Goal: Find specific fact

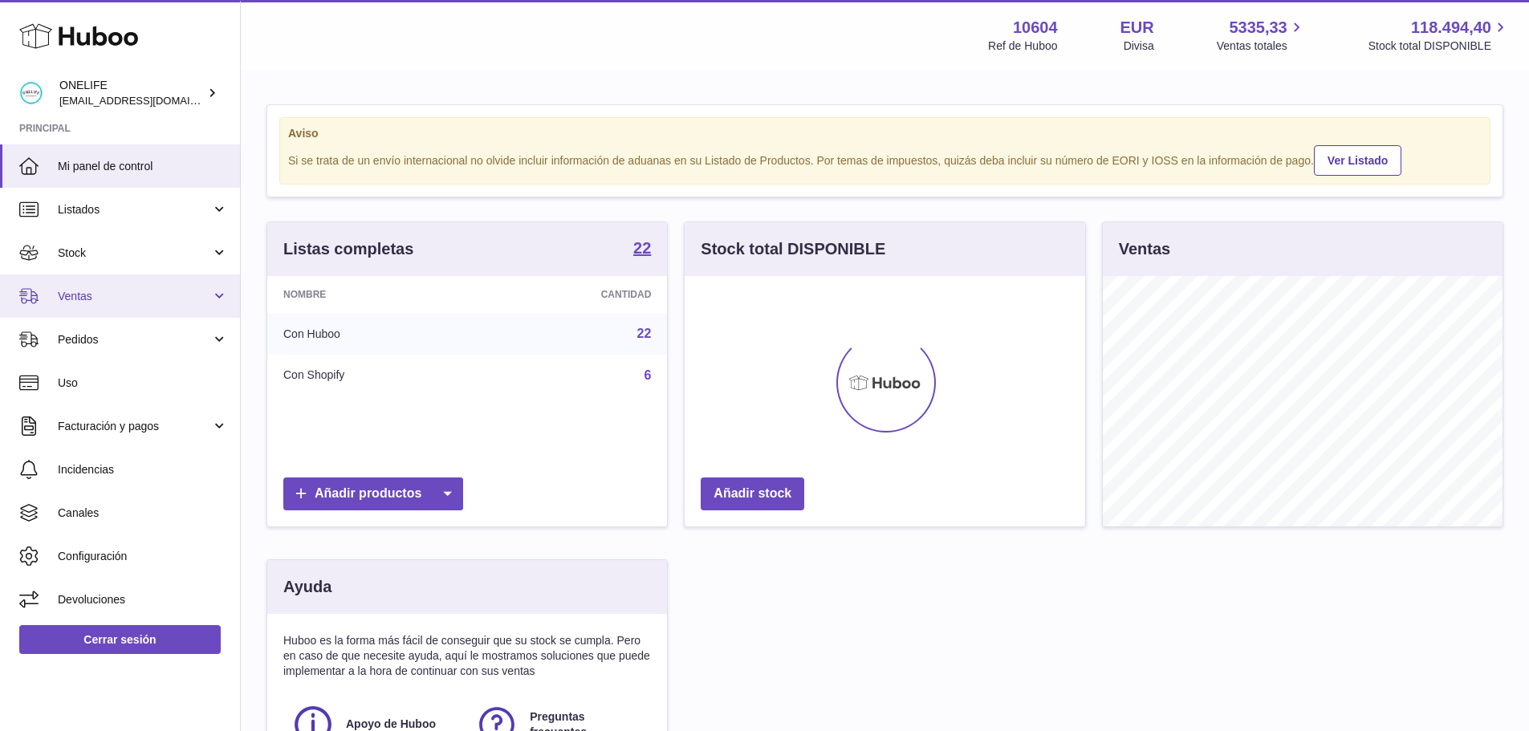
scroll to position [250, 401]
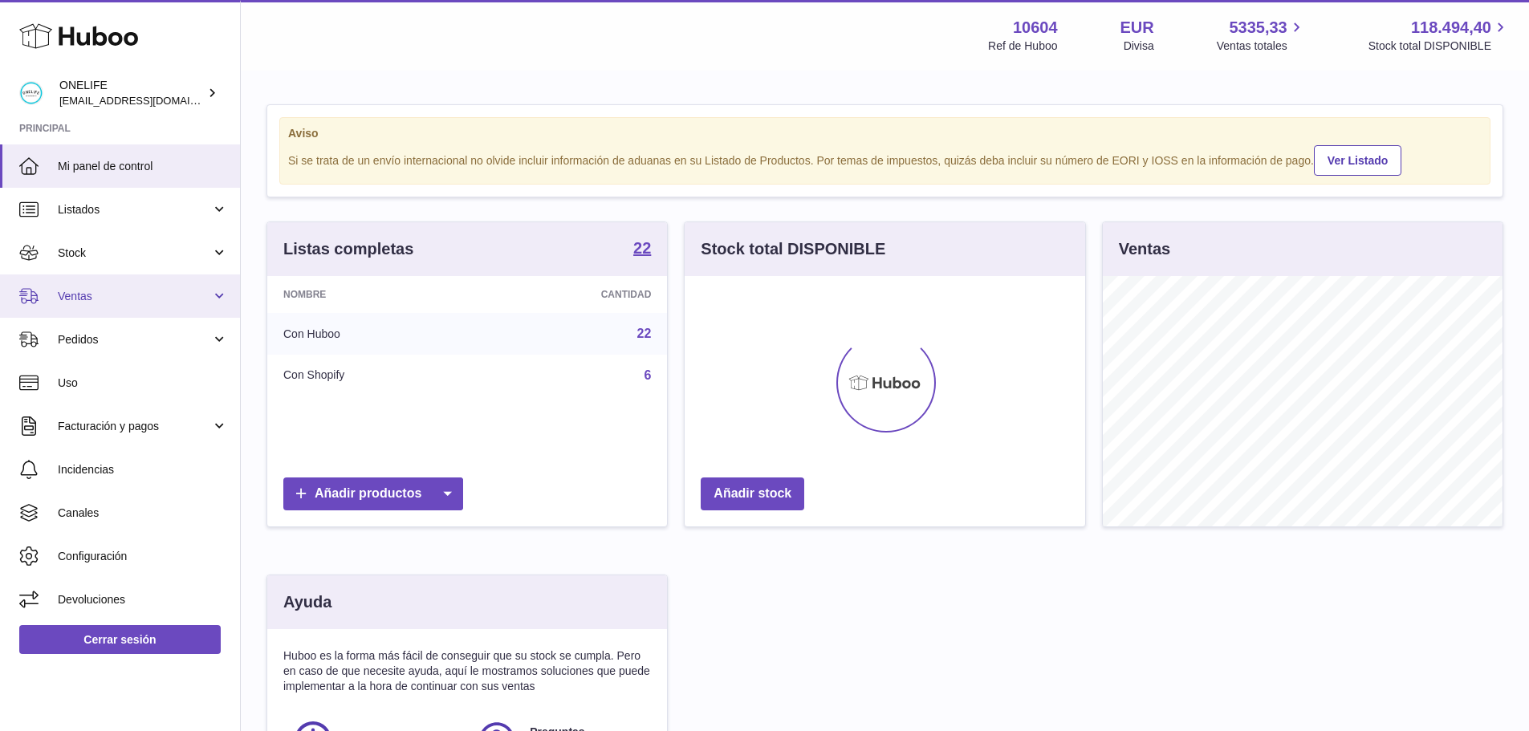
click at [114, 299] on span "Ventas" at bounding box center [134, 296] width 153 height 15
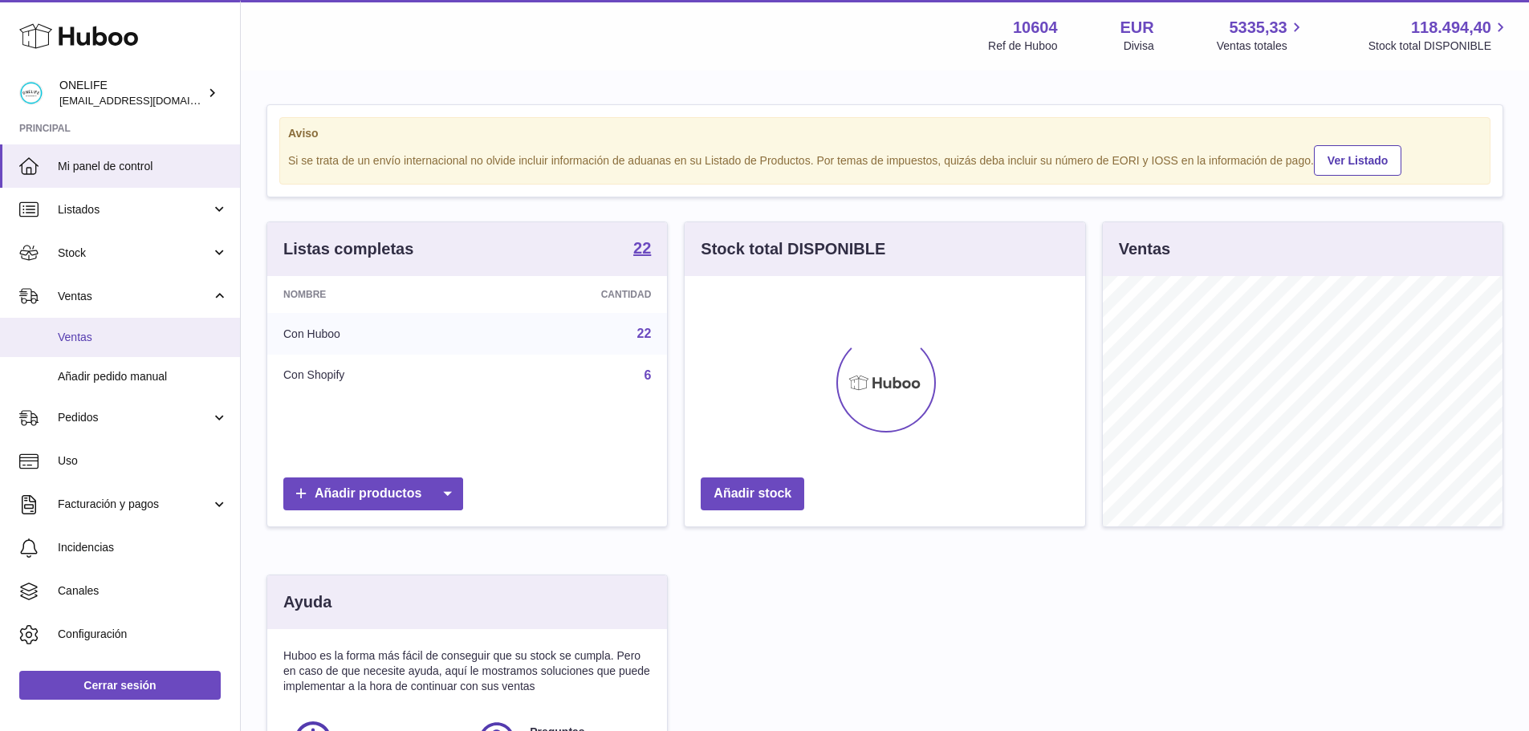
click at [112, 344] on span "Ventas" at bounding box center [143, 337] width 170 height 15
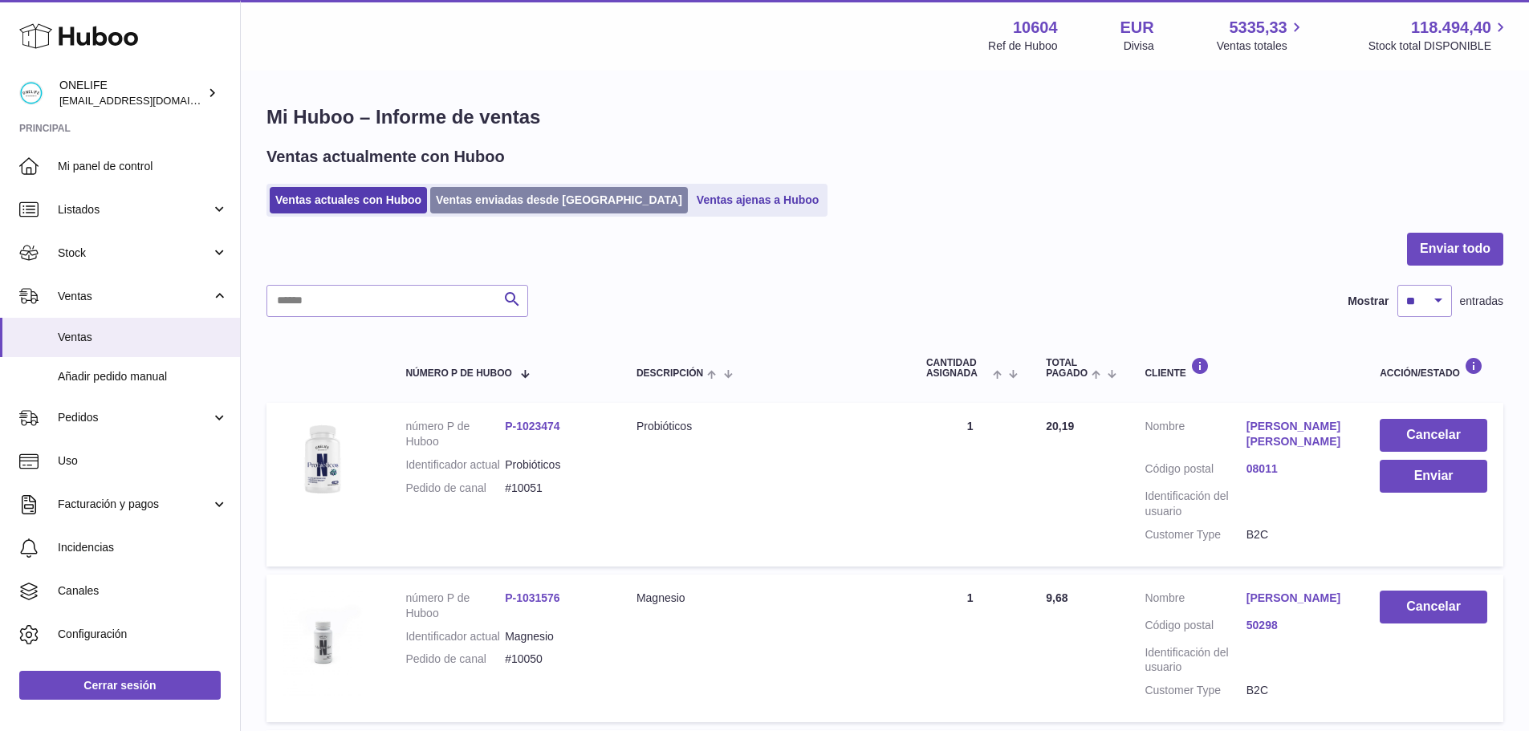
click at [545, 195] on link "Ventas enviadas desde [GEOGRAPHIC_DATA]" at bounding box center [559, 200] width 258 height 26
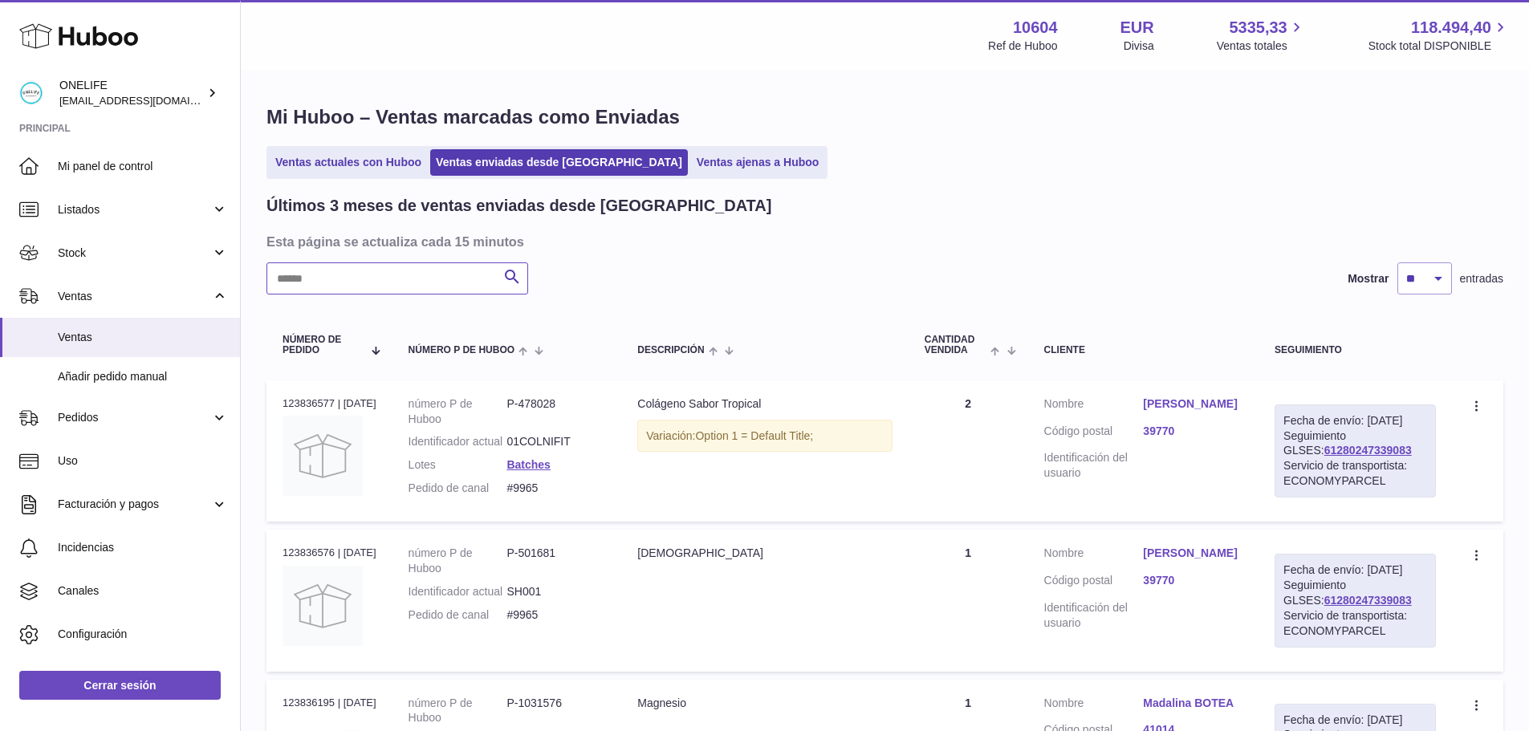
click at [413, 281] on input "text" at bounding box center [398, 279] width 262 height 32
paste input "**********"
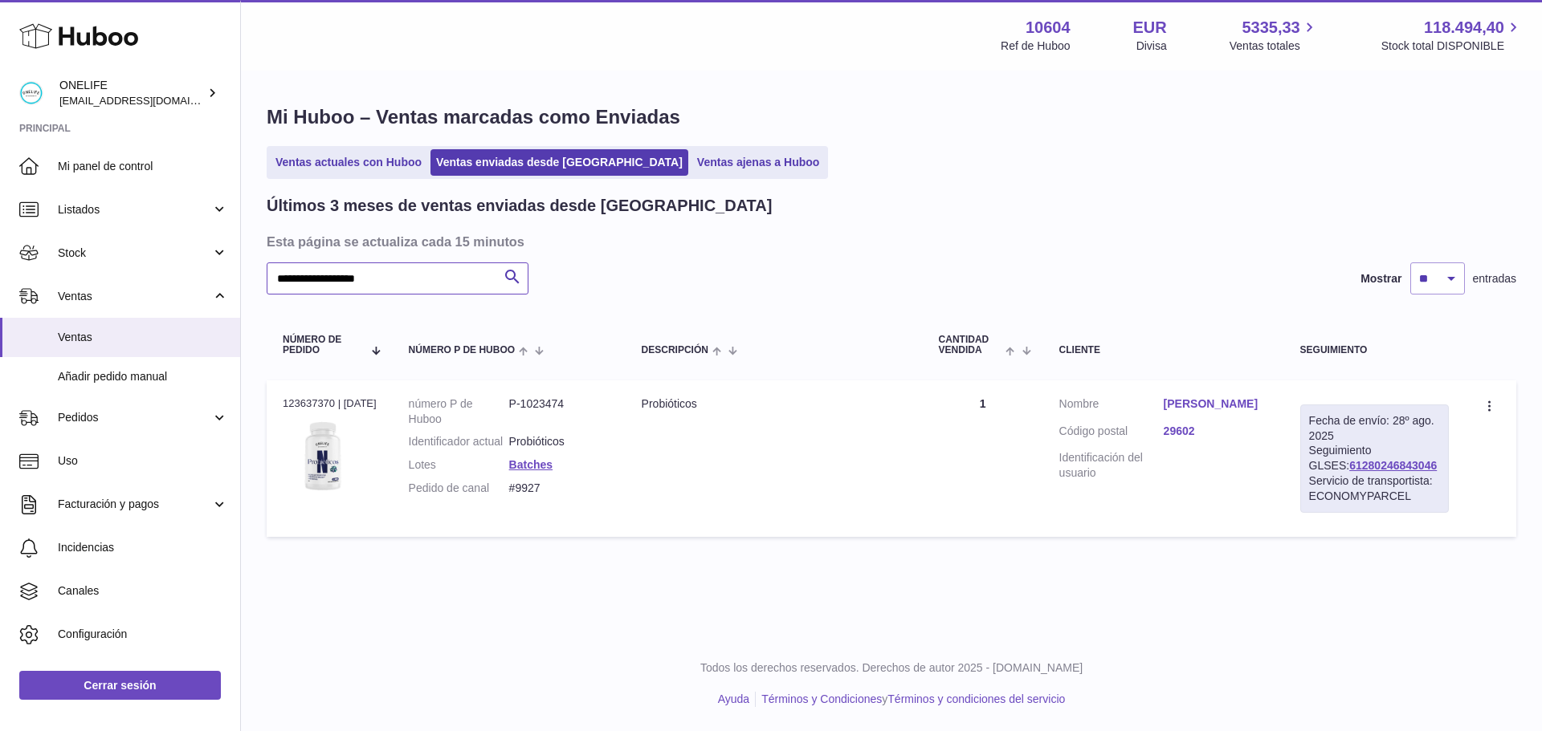
type input "**********"
click at [1212, 400] on link "Paula Dvorak Martin" at bounding box center [1215, 404] width 104 height 15
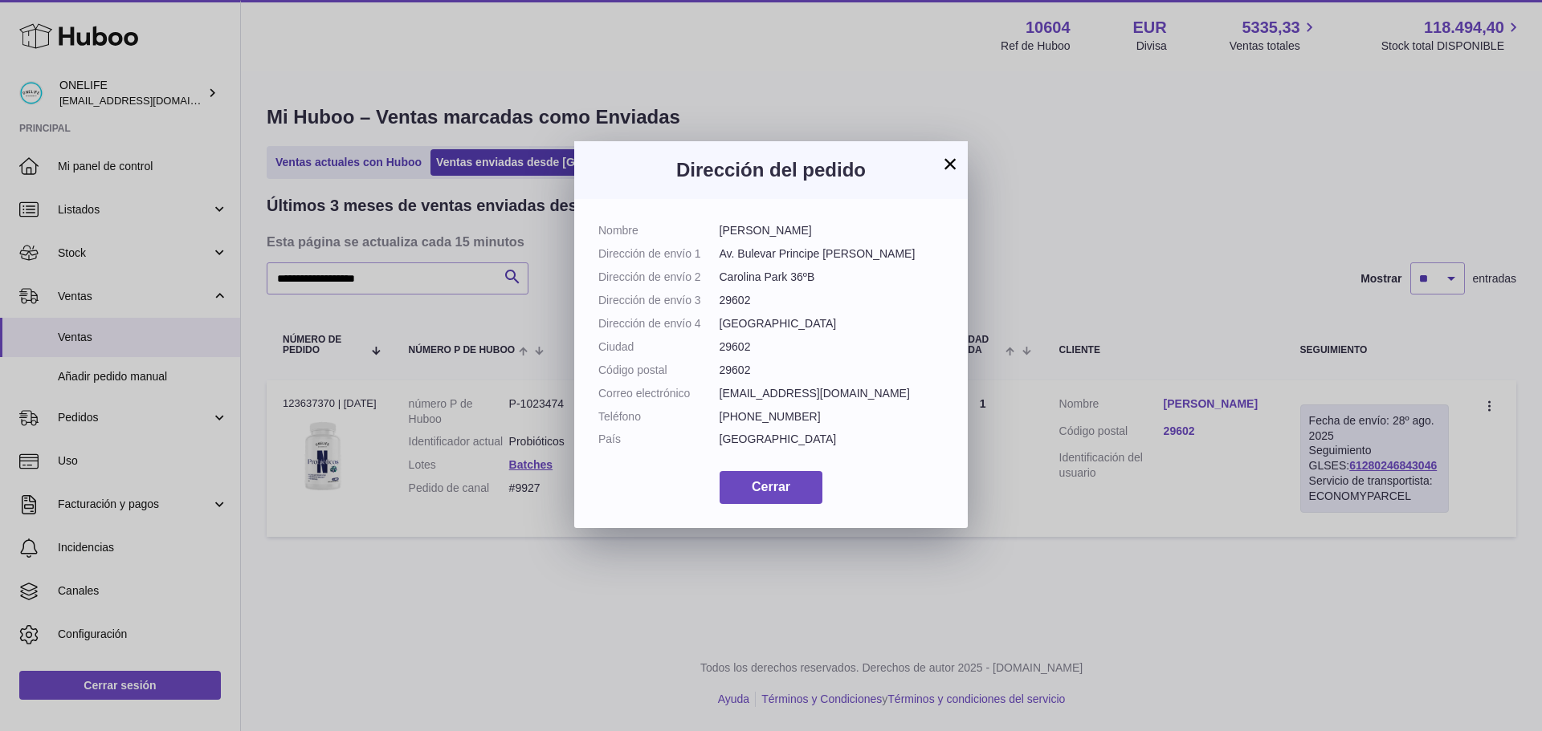
drag, startPoint x: 782, startPoint y: 267, endPoint x: 721, endPoint y: 254, distance: 62.5
click at [721, 254] on dd "Av. Bulevar Principe Alfonso de Hohenlohe" at bounding box center [831, 253] width 225 height 15
drag, startPoint x: 824, startPoint y: 292, endPoint x: 719, endPoint y: 296, distance: 104.5
click at [719, 285] on dd "Carolina Park 36ºB" at bounding box center [831, 277] width 225 height 15
copy dd "Carolina Park 36ºB"
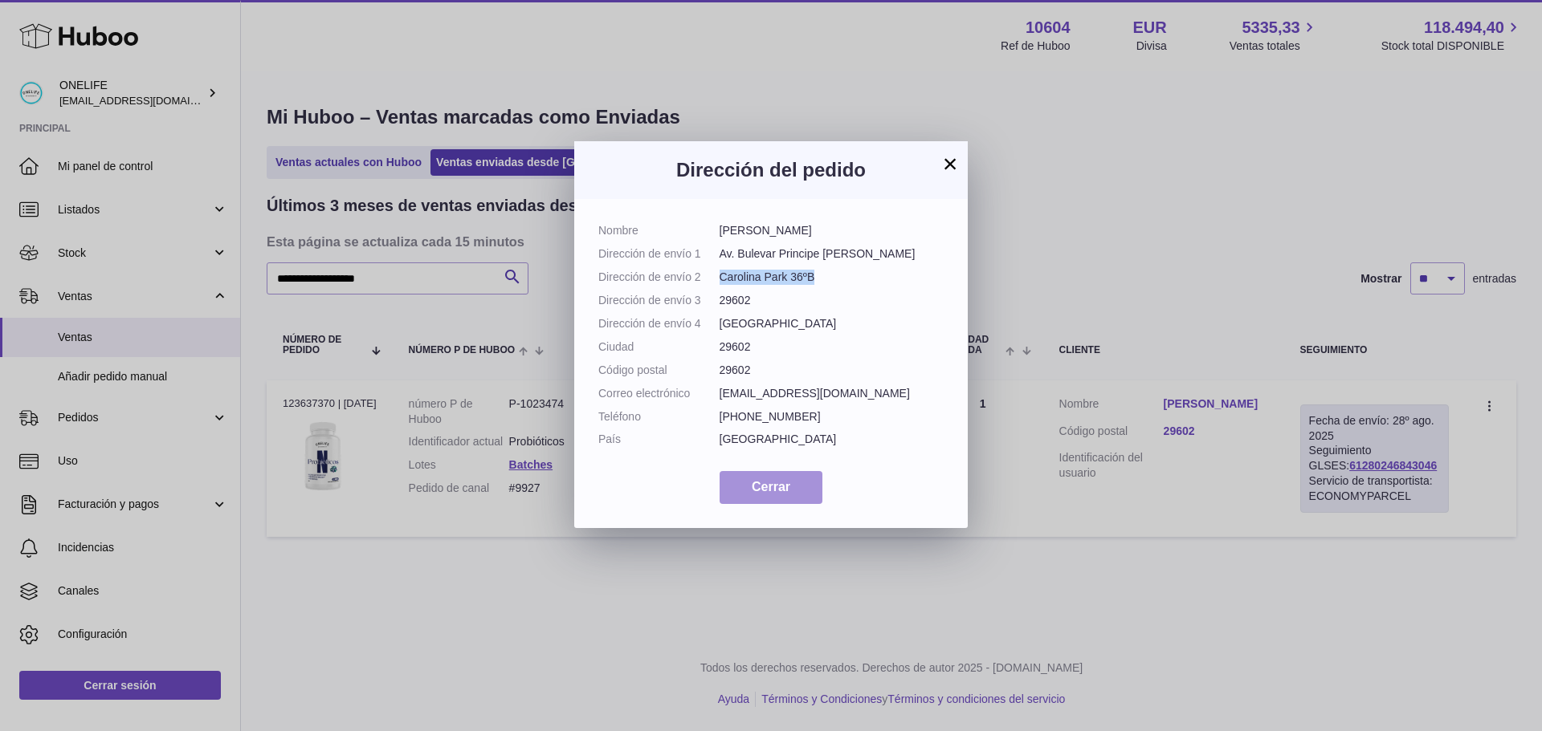
click at [764, 494] on span "Cerrar" at bounding box center [770, 487] width 39 height 14
